Goal: Task Accomplishment & Management: Use online tool/utility

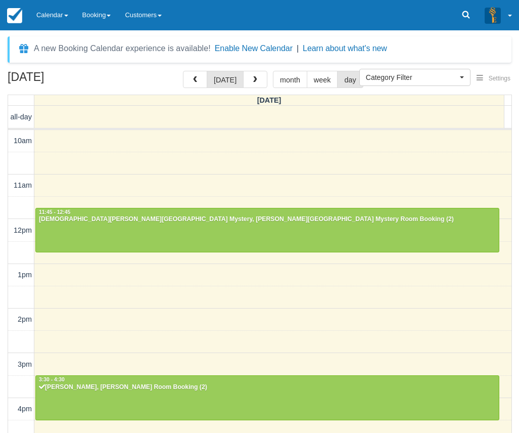
select select
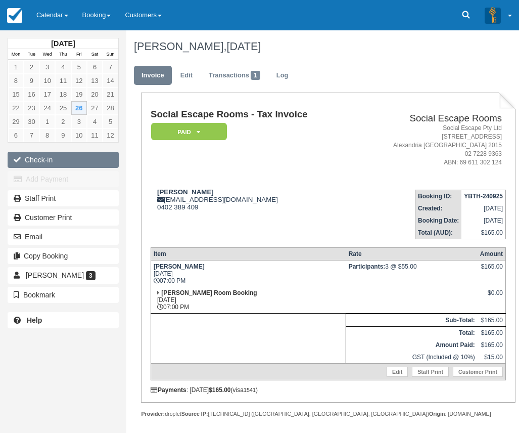
click at [74, 157] on button "Check-in" at bounding box center [63, 160] width 111 height 16
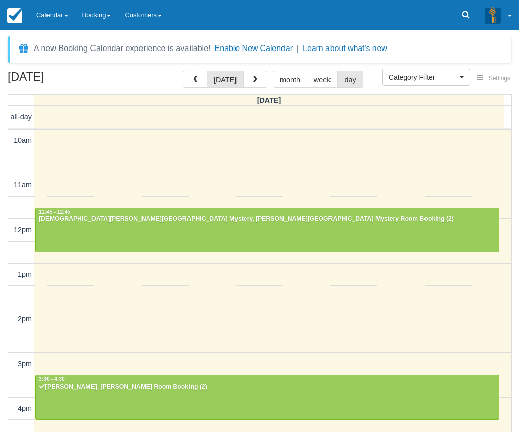
select select
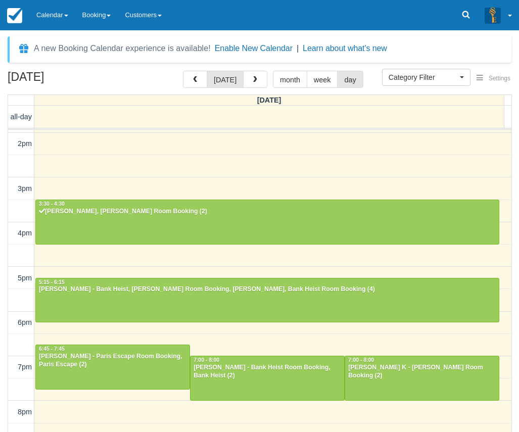
scroll to position [225, 0]
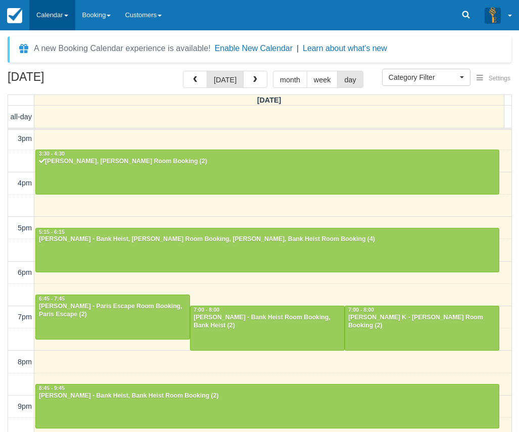
click at [53, 13] on link "Calendar" at bounding box center [52, 15] width 46 height 30
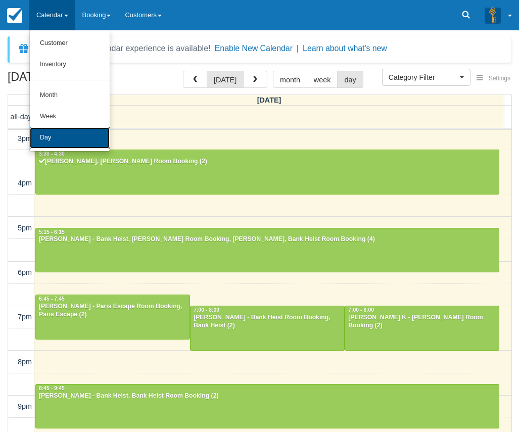
click at [62, 137] on link "Day" at bounding box center [70, 137] width 80 height 21
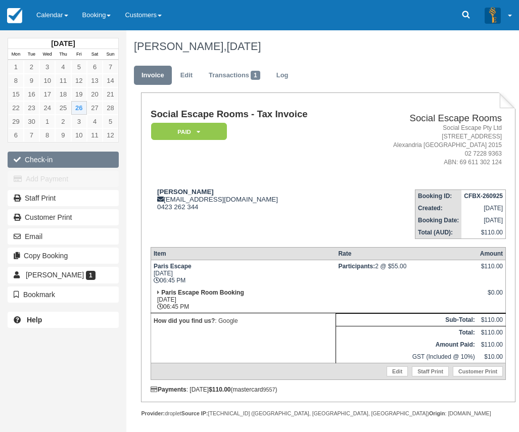
click at [73, 158] on button "Check-in" at bounding box center [63, 160] width 111 height 16
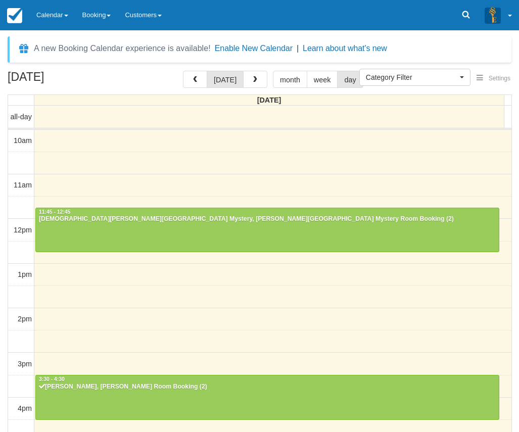
select select
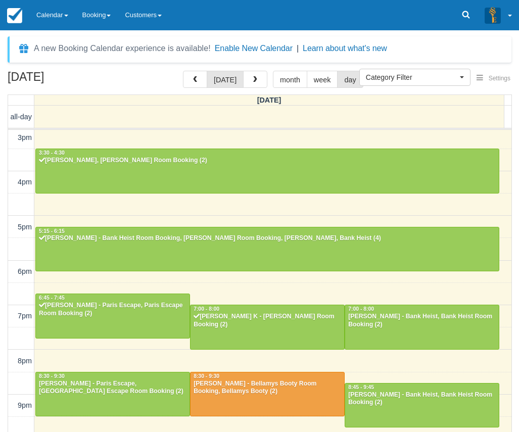
scroll to position [226, 0]
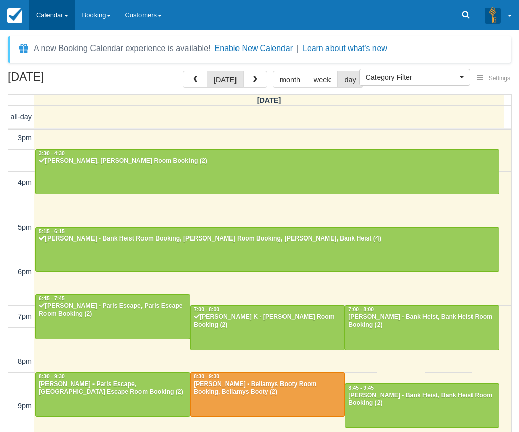
click at [62, 17] on link "Calendar" at bounding box center [52, 15] width 46 height 30
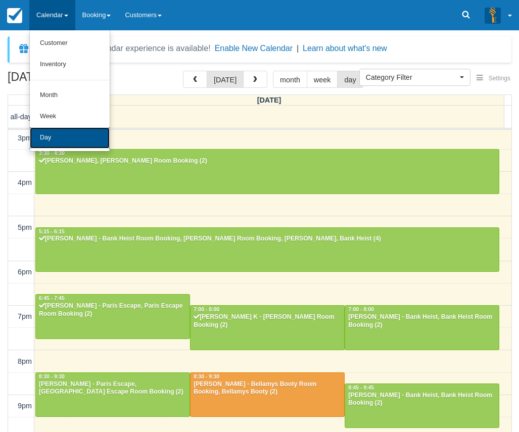
click at [70, 134] on link "Day" at bounding box center [70, 137] width 80 height 21
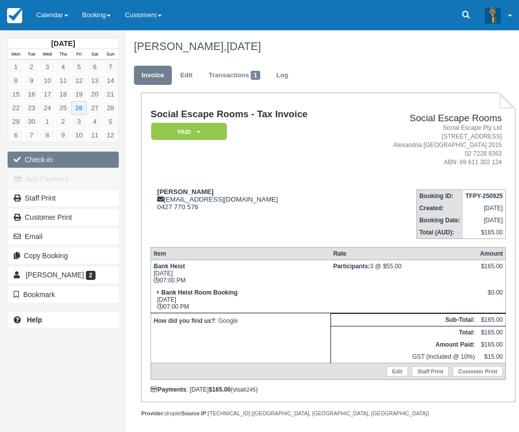
click at [73, 162] on button "Check-in" at bounding box center [63, 160] width 111 height 16
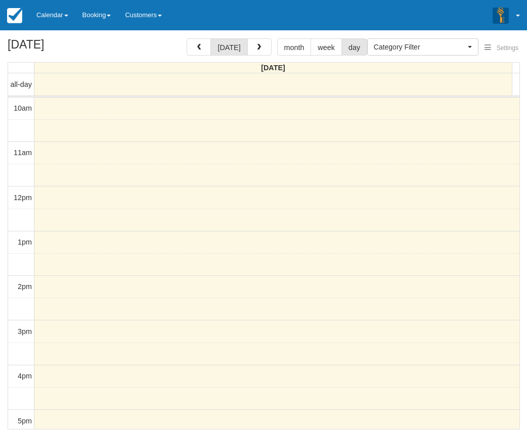
select select
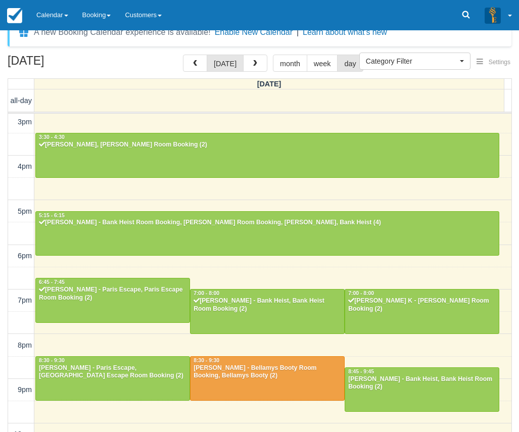
scroll to position [32, 0]
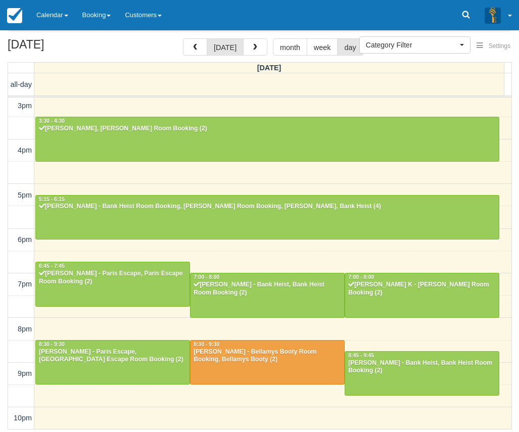
click at [214, 184] on div "10am 11am 12pm 1pm 2pm 3pm 4pm 5pm 6pm 7pm 8pm 9pm 10pm 11:45 - 12:45 [PERSON_N…" at bounding box center [259, 151] width 503 height 558
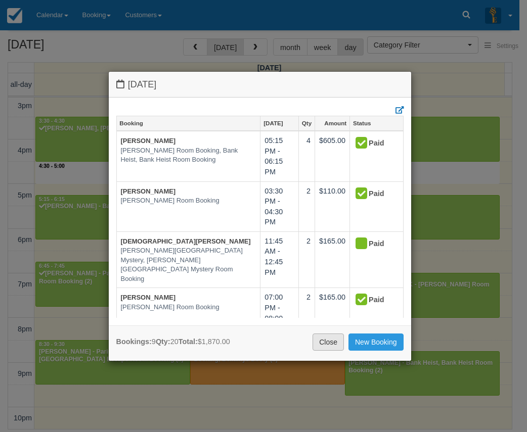
click at [317, 344] on link "Close" at bounding box center [327, 342] width 31 height 17
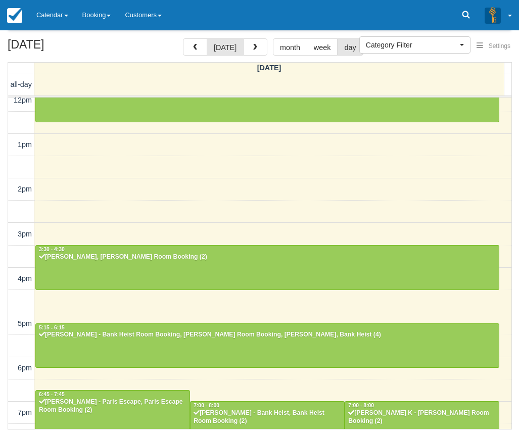
scroll to position [226, 0]
